Goal: Transaction & Acquisition: Download file/media

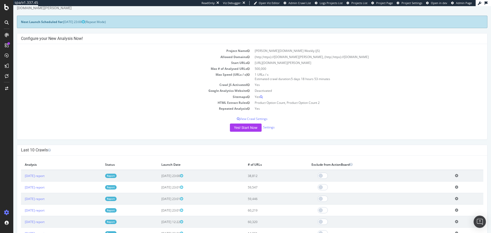
scroll to position [26, 0]
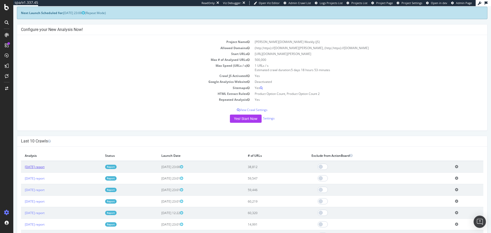
click at [44, 168] on link "2025 Sep. 21st report" at bounding box center [35, 167] width 20 height 4
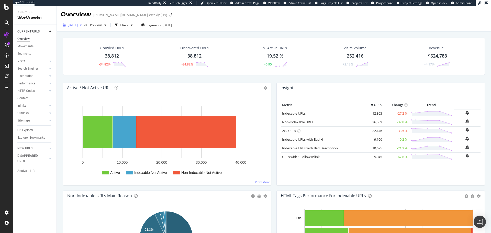
click at [84, 26] on div "2025 Sep. 21st" at bounding box center [72, 25] width 23 height 8
click at [80, 54] on div "2025 Sep. 14th" at bounding box center [81, 53] width 27 height 5
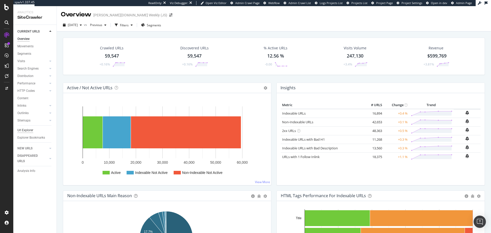
click at [24, 132] on div "Url Explorer" at bounding box center [25, 130] width 16 height 5
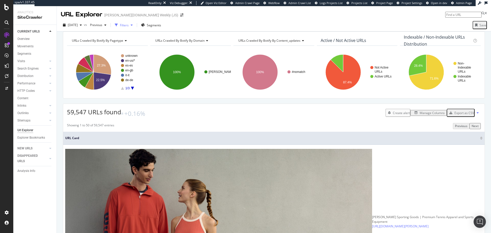
click at [129, 25] on div "Filters" at bounding box center [124, 25] width 9 height 4
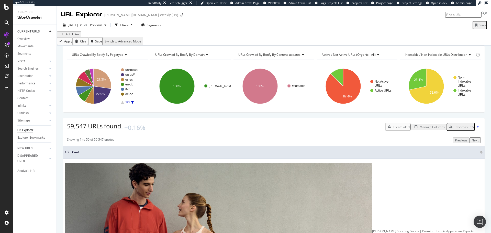
click at [64, 36] on icon "button" at bounding box center [62, 34] width 3 height 3
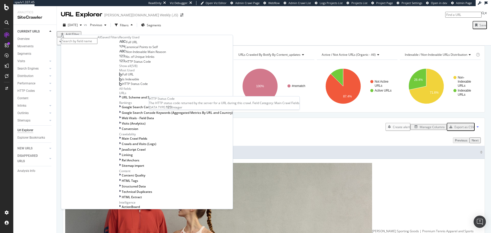
click at [125, 64] on span "HTTP Status Code" at bounding box center [138, 61] width 26 height 4
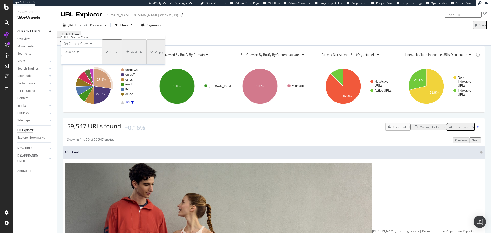
click at [94, 89] on icon "A chart." at bounding box center [103, 79] width 18 height 20
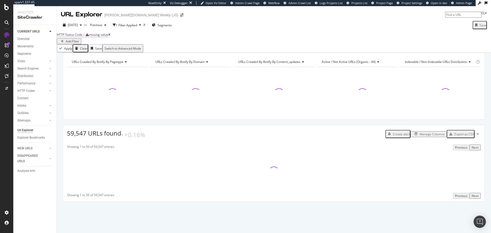
click at [108, 37] on div "missing value" at bounding box center [98, 34] width 19 height 4
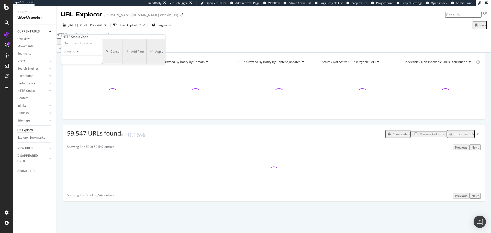
click at [79, 53] on icon at bounding box center [77, 51] width 4 height 3
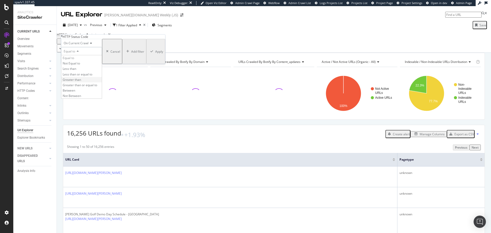
click at [81, 82] on span "Greater than" at bounding box center [72, 79] width 18 height 4
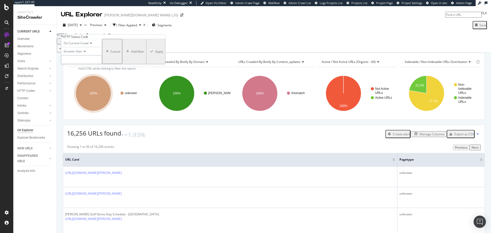
click at [92, 64] on input "number" at bounding box center [81, 59] width 41 height 9
click at [84, 55] on div "Greater than" at bounding box center [81, 51] width 41 height 8
click at [88, 93] on div "Between" at bounding box center [81, 90] width 40 height 5
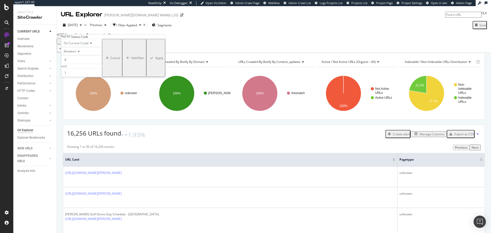
click at [81, 76] on div "0 and 1" at bounding box center [81, 66] width 41 height 22
drag, startPoint x: 81, startPoint y: 70, endPoint x: 48, endPoint y: 70, distance: 32.7
click at [48, 70] on body "spa/v1.337.45 ReadOnly: Viz Debugger: Open Viz Editor Admin Crawl Page Webflow …" at bounding box center [245, 116] width 491 height 233
type input "400"
drag, startPoint x: 76, startPoint y: 83, endPoint x: 51, endPoint y: 78, distance: 25.7
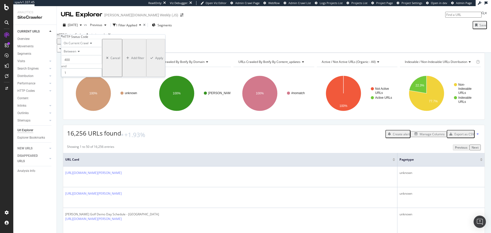
click at [51, 78] on body "spa/v1.337.45 ReadOnly: Viz Debugger: Open Viz Editor Admin Crawl Page Webflow …" at bounding box center [245, 116] width 491 height 233
click at [81, 47] on div "On Current Crawl" at bounding box center [81, 43] width 41 height 8
click at [83, 45] on span "On Current Crawl" at bounding box center [76, 43] width 25 height 4
click at [82, 47] on div "On Current Crawl" at bounding box center [81, 43] width 41 height 8
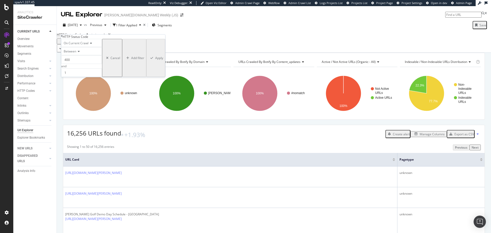
click at [76, 55] on div "Between" at bounding box center [81, 51] width 41 height 8
click at [81, 61] on div "Equal to" at bounding box center [81, 57] width 40 height 5
click at [88, 64] on input "number" at bounding box center [81, 59] width 41 height 9
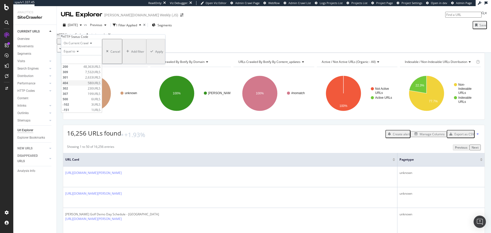
click at [80, 85] on span "404" at bounding box center [75, 83] width 24 height 4
type input "404"
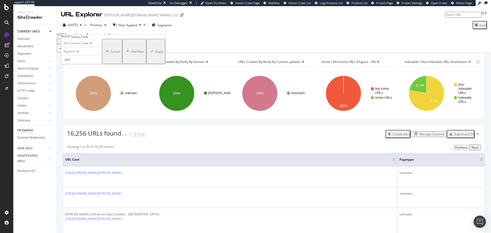
click at [155, 54] on div "Apply" at bounding box center [159, 51] width 8 height 4
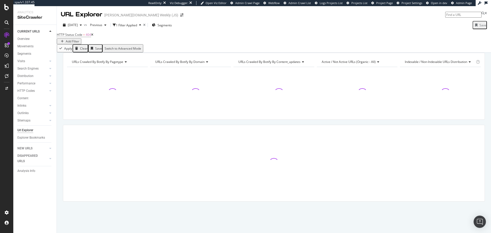
click at [120, 79] on div at bounding box center [107, 91] width 81 height 49
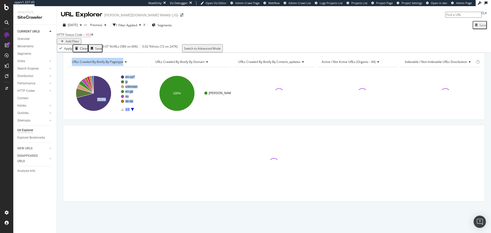
click at [79, 39] on div "Add Filter" at bounding box center [73, 41] width 14 height 4
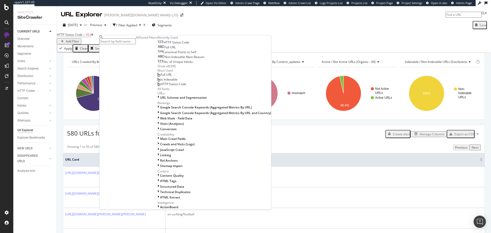
click at [157, 68] on div "HTTP Status Code Full URL Canonical Points to Self Non-Indexable Main Reason No…" at bounding box center [214, 54] width 114 height 29
click at [164, 64] on span "No. of Unique Inlinks" at bounding box center [178, 62] width 29 height 4
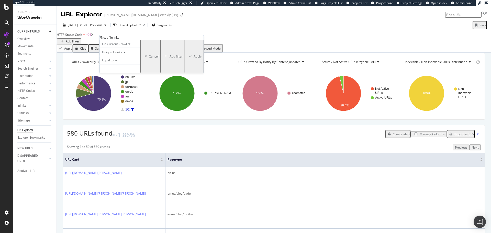
click at [149, 59] on div "Cancel" at bounding box center [154, 56] width 10 height 4
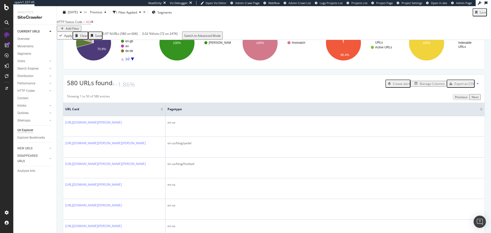
scroll to position [51, 0]
click at [420, 85] on div "Manage Columns" at bounding box center [432, 83] width 25 height 4
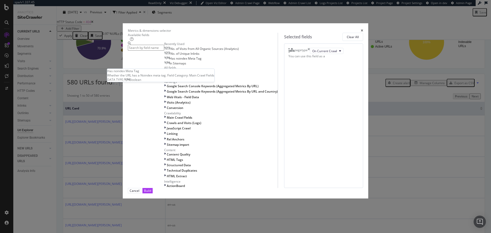
click at [184, 56] on div "No. of Unique Inlinks" at bounding box center [181, 54] width 35 height 4
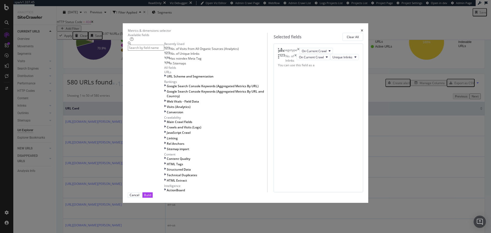
click at [151, 197] on div "Build" at bounding box center [147, 195] width 7 height 5
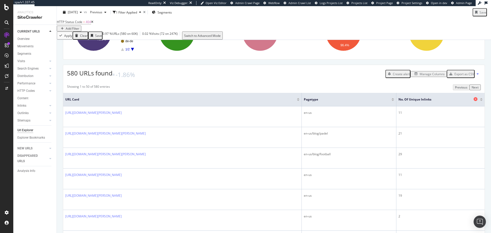
scroll to position [51, 0]
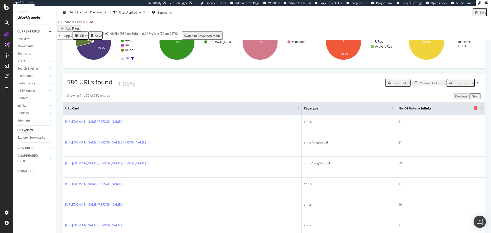
click at [476, 111] on div "No. of Unique Inlinks" at bounding box center [439, 108] width 82 height 5
click at [480, 110] on div at bounding box center [481, 109] width 3 height 1
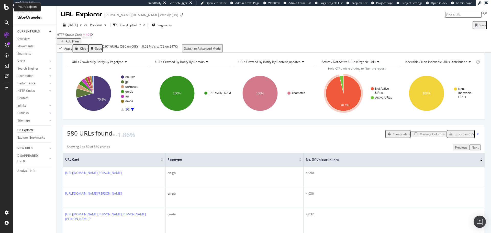
click at [6, 7] on icon at bounding box center [6, 7] width 5 height 6
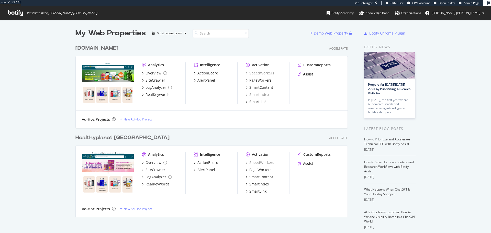
scroll to position [229, 483]
click at [118, 52] on div "[DOMAIN_NAME]" at bounding box center [96, 47] width 43 height 7
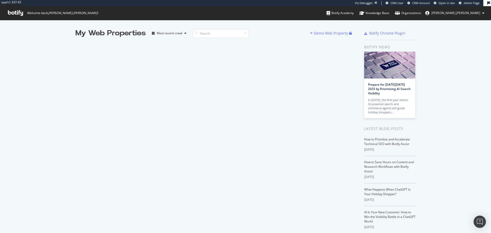
scroll to position [229, 483]
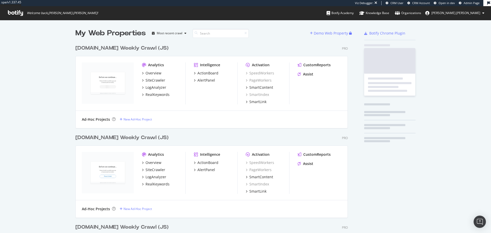
scroll to position [555, 273]
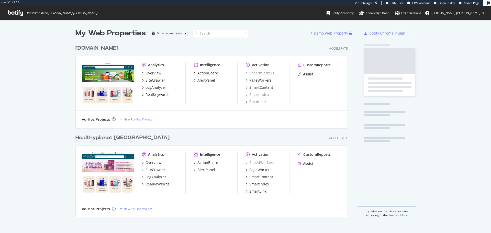
scroll to position [175, 273]
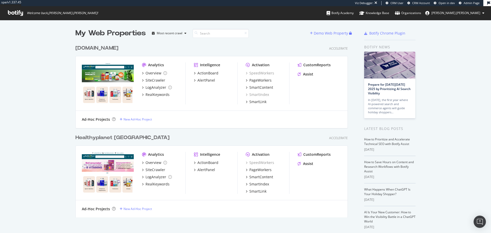
click at [119, 138] on div "Healthyplanet Canada" at bounding box center [122, 137] width 94 height 7
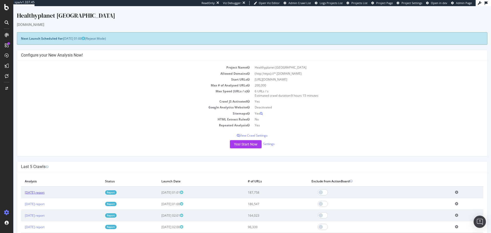
click at [44, 192] on link "2025 Sep. 17th report" at bounding box center [35, 192] width 20 height 4
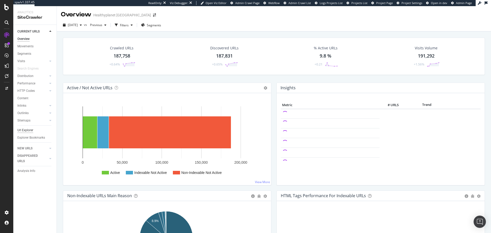
click at [26, 128] on div "Url Explorer" at bounding box center [25, 130] width 16 height 5
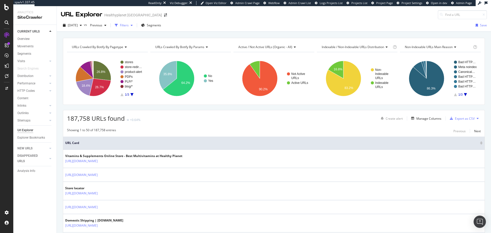
click at [129, 26] on div "Filters" at bounding box center [124, 25] width 9 height 4
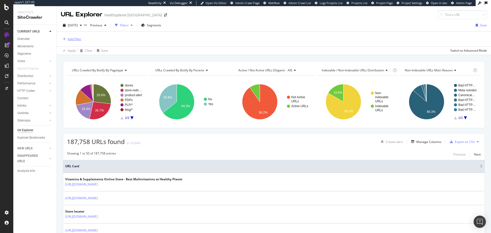
click at [75, 40] on div "Add Filter" at bounding box center [75, 39] width 14 height 4
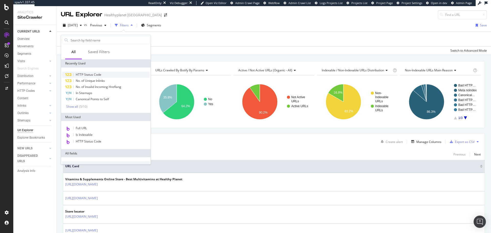
click at [98, 73] on span "HTTP Status Code" at bounding box center [89, 74] width 26 height 4
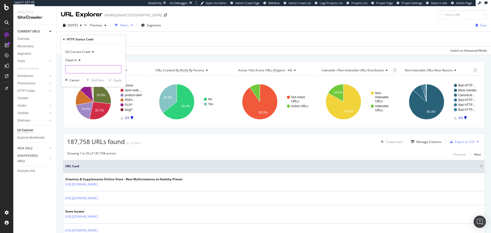
click at [99, 72] on input "number" at bounding box center [93, 69] width 56 height 8
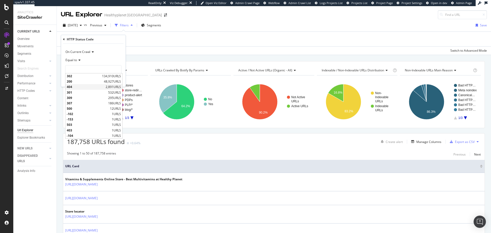
click at [72, 86] on span "404" at bounding box center [86, 87] width 38 height 4
type input "404"
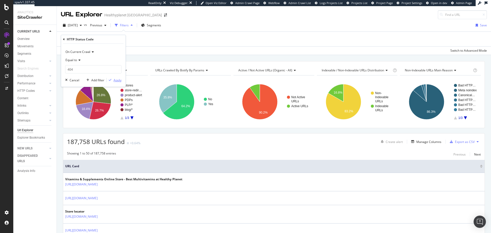
click at [114, 79] on div "Apply" at bounding box center [118, 80] width 8 height 4
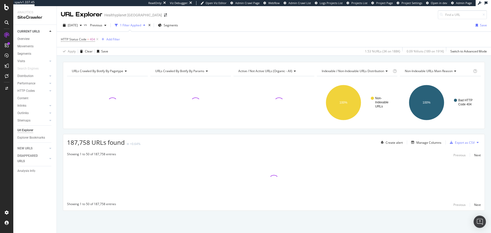
click at [85, 42] on span "HTTP Status Code = 404" at bounding box center [80, 39] width 39 height 7
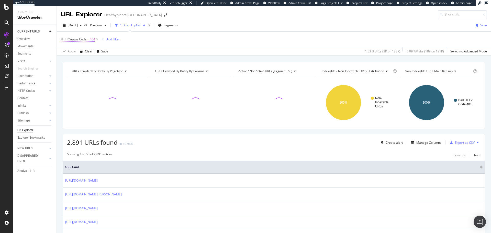
click at [86, 40] on span "HTTP Status Code" at bounding box center [74, 39] width 26 height 4
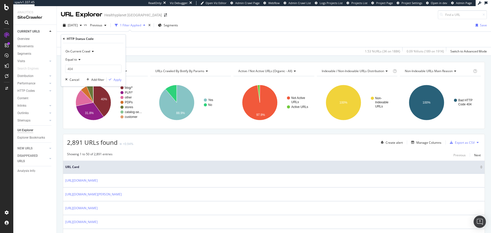
click at [76, 59] on span "Equal to" at bounding box center [71, 59] width 12 height 4
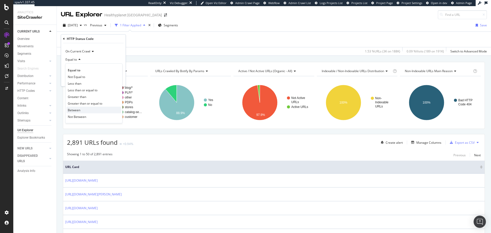
click at [81, 109] on div "Between" at bounding box center [93, 110] width 55 height 7
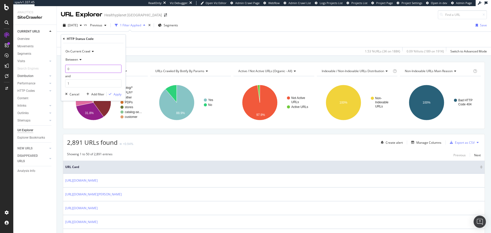
drag, startPoint x: 89, startPoint y: 70, endPoint x: 34, endPoint y: 74, distance: 54.6
click at [34, 74] on body "spa/v1.337.45 ReadOnly: Viz Debugger: Open Viz Editor Admin Crawl Page Webflow …" at bounding box center [245, 116] width 491 height 233
drag, startPoint x: 79, startPoint y: 72, endPoint x: 61, endPoint y: 71, distance: 17.9
click at [61, 71] on div "On Current Crawl Between 0400 and 1 Cancel Add filter Apply" at bounding box center [93, 72] width 64 height 58
type input "400"
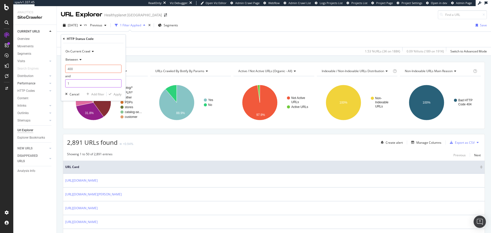
drag, startPoint x: 87, startPoint y: 87, endPoint x: 42, endPoint y: 86, distance: 45.0
click at [42, 86] on body "spa/v1.337.45 ReadOnly: Viz Debugger: Open Viz Editor Admin Crawl Page Webflow …" at bounding box center [245, 116] width 491 height 233
click at [68, 84] on input "1499" at bounding box center [93, 83] width 56 height 8
click at [68, 83] on input "1499" at bounding box center [93, 83] width 56 height 8
click at [69, 82] on input "1499" at bounding box center [93, 83] width 56 height 8
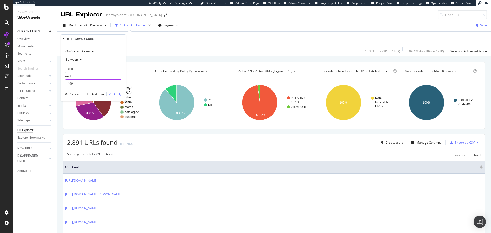
type input "499"
click at [124, 94] on div "On Current Crawl Between 400 and 499 Cancel Add filter Apply" at bounding box center [93, 72] width 64 height 58
click at [117, 95] on div "Apply" at bounding box center [118, 94] width 8 height 4
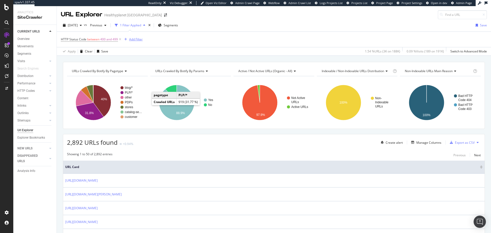
click at [131, 38] on div "Add Filter" at bounding box center [136, 39] width 14 height 4
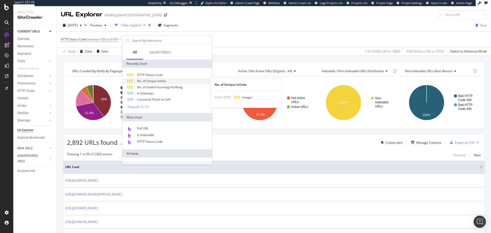
click at [163, 83] on div "No. of Unique Inlinks" at bounding box center [166, 81] width 87 height 6
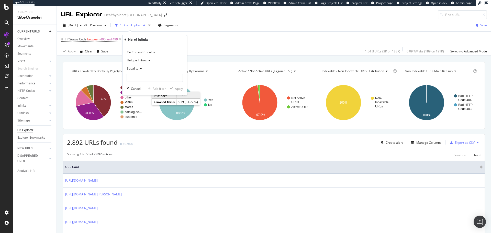
click at [136, 70] on span "Equal to" at bounding box center [133, 68] width 12 height 4
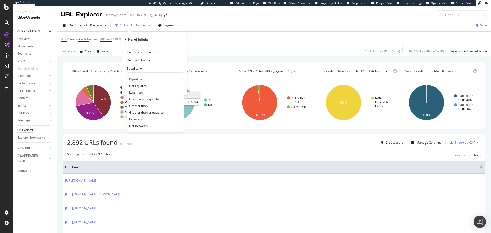
click at [146, 105] on span "Greater than" at bounding box center [138, 106] width 18 height 4
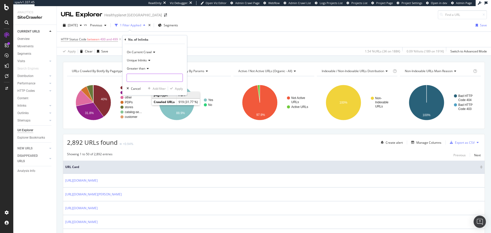
click at [151, 81] on input "number" at bounding box center [155, 78] width 56 height 8
type input "0"
click at [178, 85] on div "On Current Crawl Unique Inlinks Greater than 0 Cancel Add filter Apply" at bounding box center [154, 69] width 64 height 51
click at [179, 87] on div "Apply" at bounding box center [179, 88] width 8 height 4
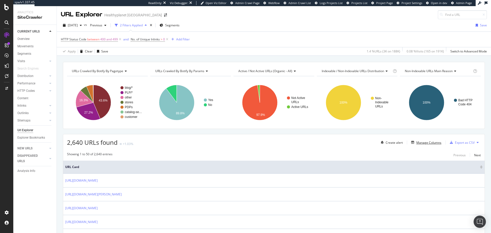
drag, startPoint x: 429, startPoint y: 143, endPoint x: 421, endPoint y: 149, distance: 10.4
click at [427, 143] on div "Manage Columns" at bounding box center [428, 142] width 25 height 4
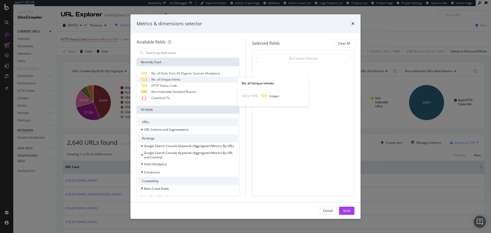
click at [162, 81] on span "No. of Unique Inlinks" at bounding box center [165, 79] width 29 height 4
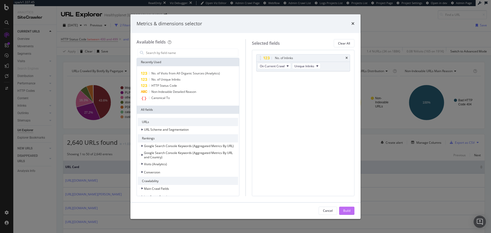
click at [348, 212] on div "Build" at bounding box center [346, 210] width 7 height 4
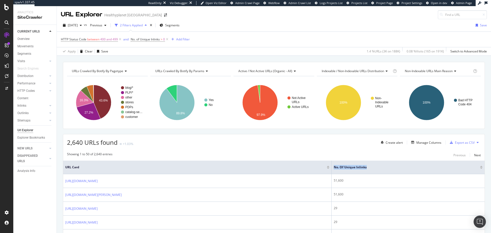
drag, startPoint x: 312, startPoint y: 169, endPoint x: 478, endPoint y: 171, distance: 165.9
click at [478, 171] on tr "URL Card No. of Unique Inlinks" at bounding box center [273, 168] width 421 height 14
click at [431, 146] on div "Create alert Manage Columns Export as CSV" at bounding box center [430, 142] width 102 height 9
click at [431, 144] on div "Manage Columns" at bounding box center [428, 142] width 25 height 4
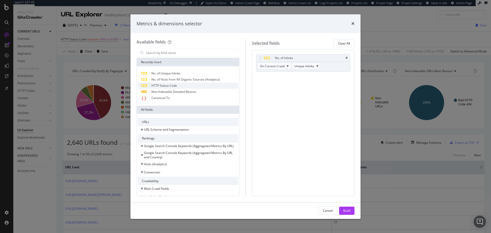
click at [200, 87] on div "HTTP Status Code" at bounding box center [188, 86] width 100 height 6
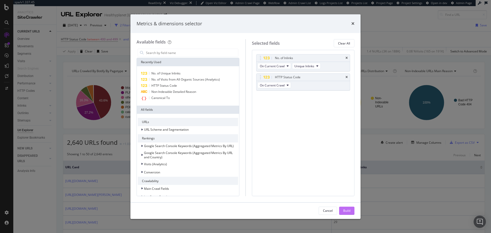
click at [347, 210] on div "Build" at bounding box center [346, 210] width 7 height 4
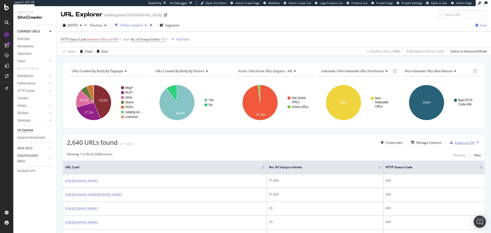
click at [463, 144] on div "Export as CSV" at bounding box center [465, 142] width 20 height 4
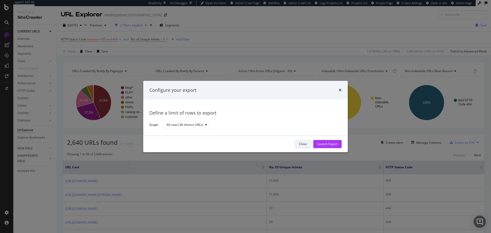
click at [306, 144] on div "Close" at bounding box center [303, 144] width 8 height 4
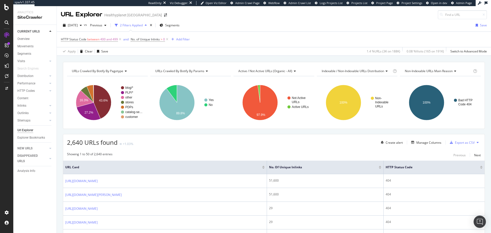
click at [381, 167] on div at bounding box center [380, 167] width 3 height 1
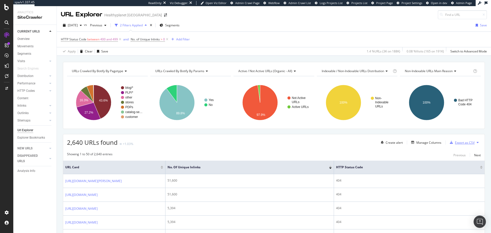
click at [460, 144] on div "Export as CSV" at bounding box center [465, 142] width 20 height 4
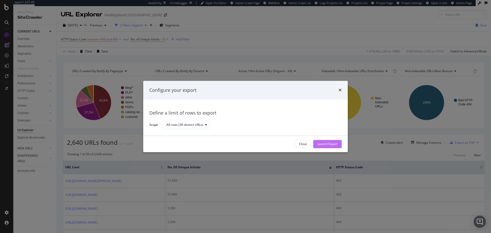
click at [333, 146] on div "Launch Export" at bounding box center [327, 144] width 20 height 8
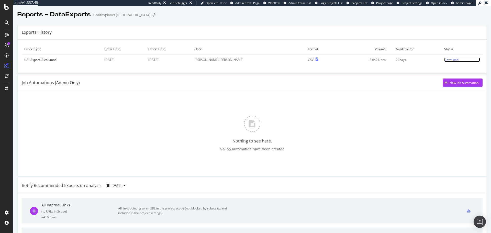
click at [444, 60] on div "Download" at bounding box center [451, 60] width 14 height 4
